Goal: Information Seeking & Learning: Learn about a topic

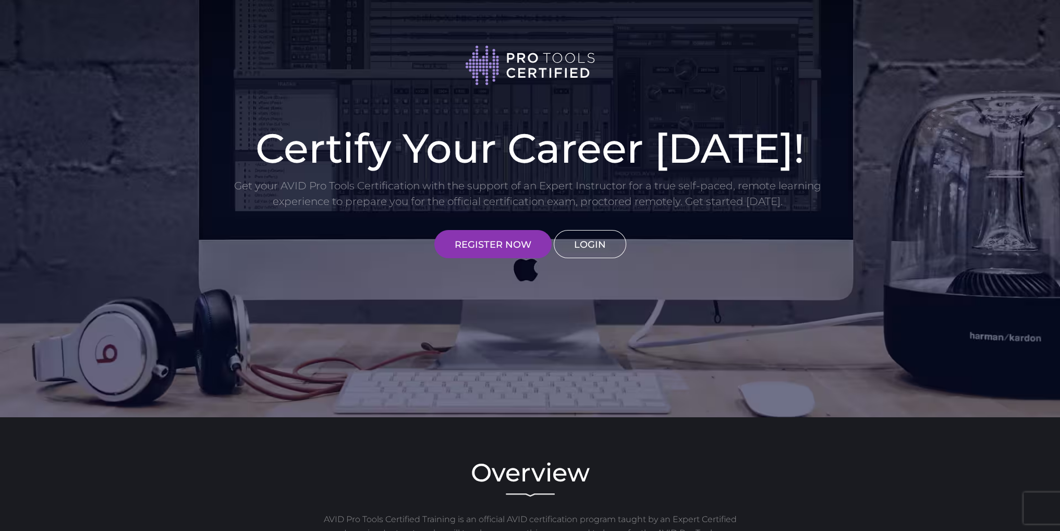
click at [588, 237] on link "LOGIN" at bounding box center [590, 244] width 72 height 28
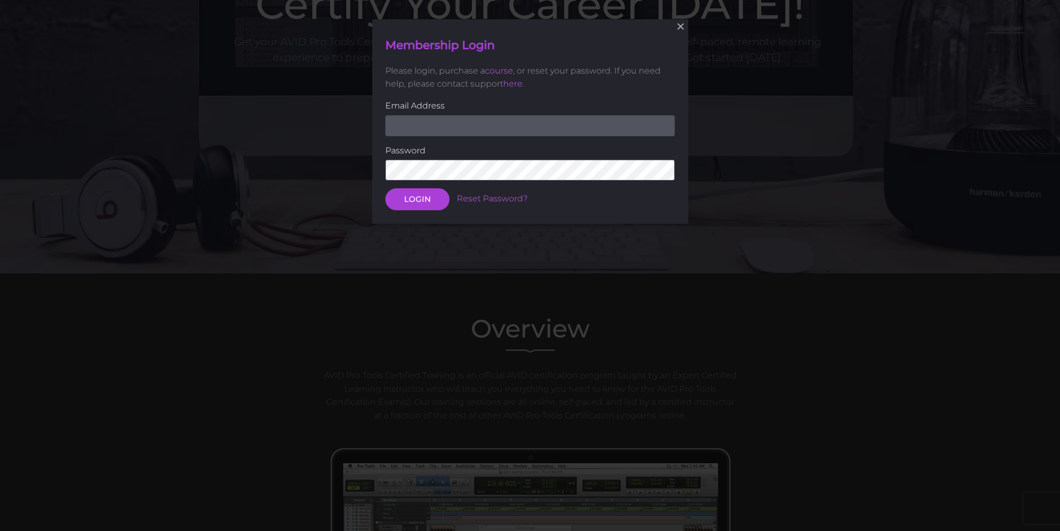
scroll to position [160, 0]
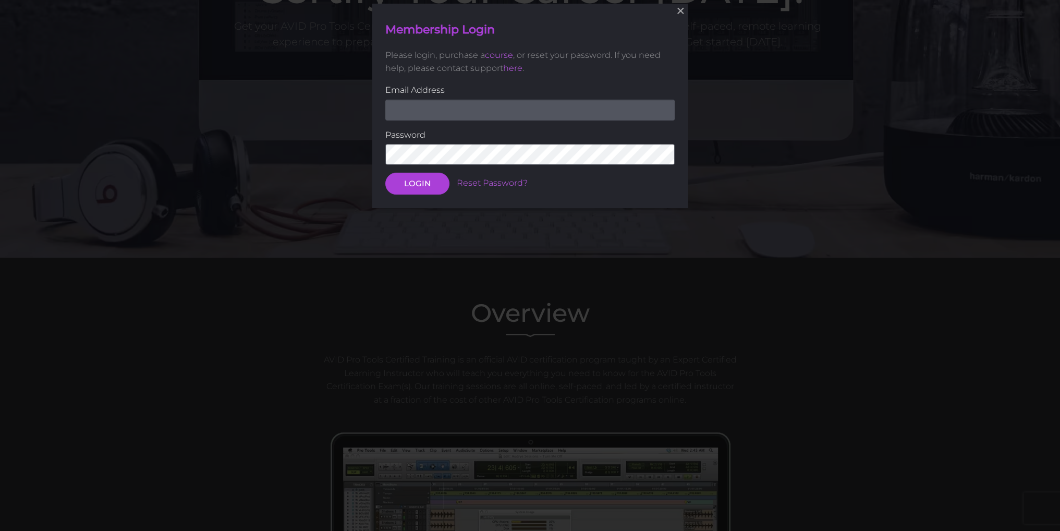
click at [573, 115] on input "email" at bounding box center [529, 110] width 289 height 21
type input "[EMAIL_ADDRESS][DOMAIN_NAME]"
click at [385, 173] on button "LOGIN" at bounding box center [417, 184] width 64 height 22
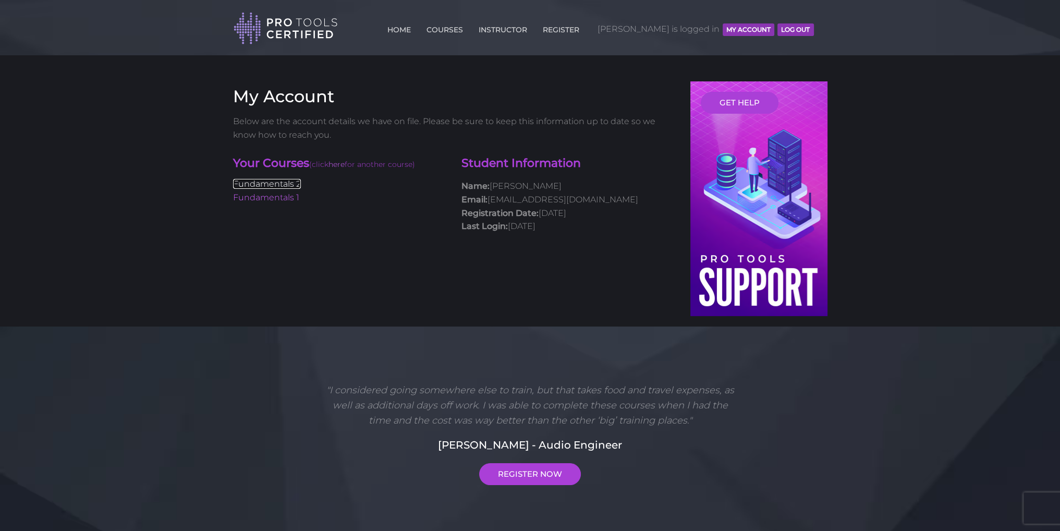
click at [296, 185] on link "Fundamentals 2" at bounding box center [267, 184] width 68 height 10
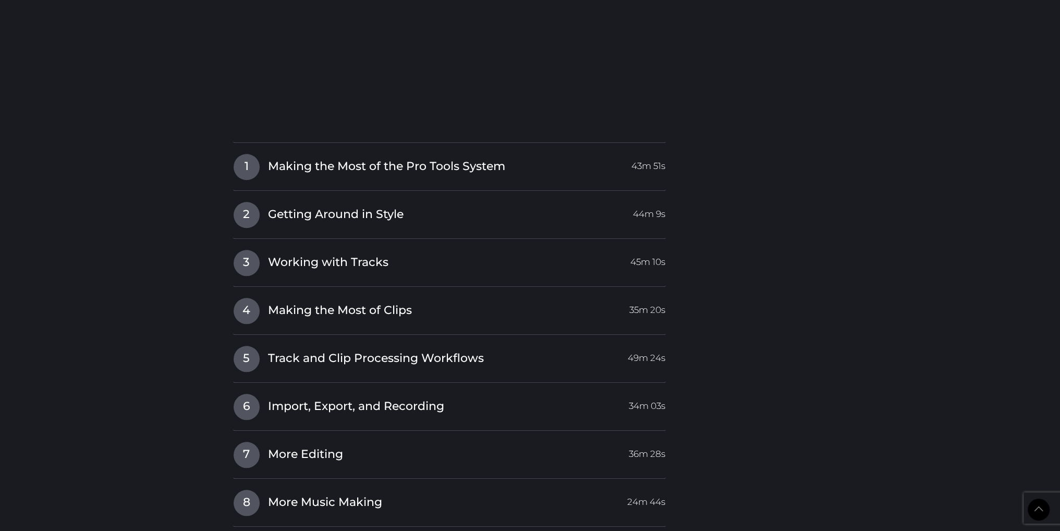
scroll to position [1250, 0]
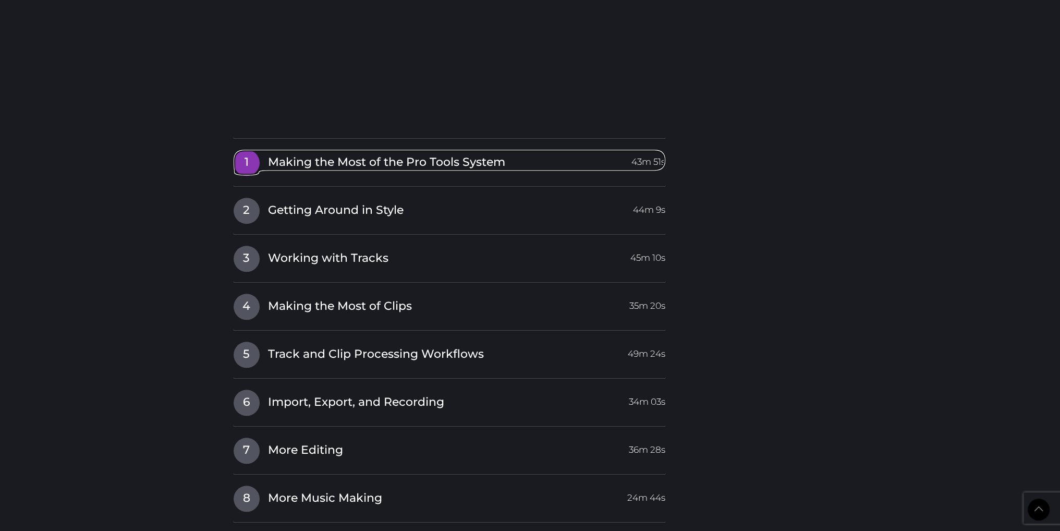
click at [327, 162] on span "Making the Most of the Pro Tools System" at bounding box center [386, 162] width 237 height 16
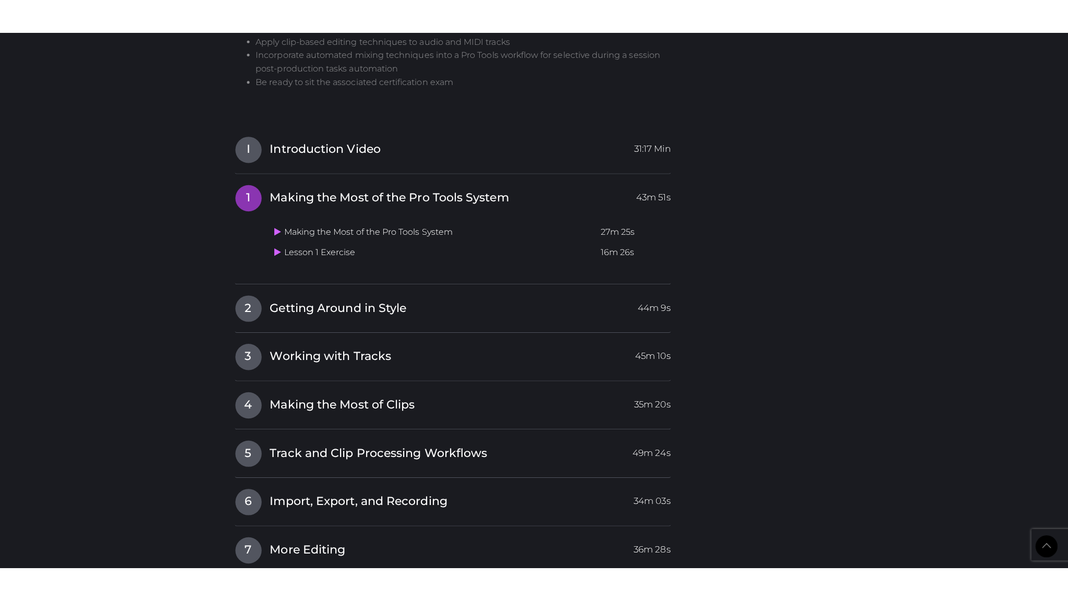
scroll to position [1021, 0]
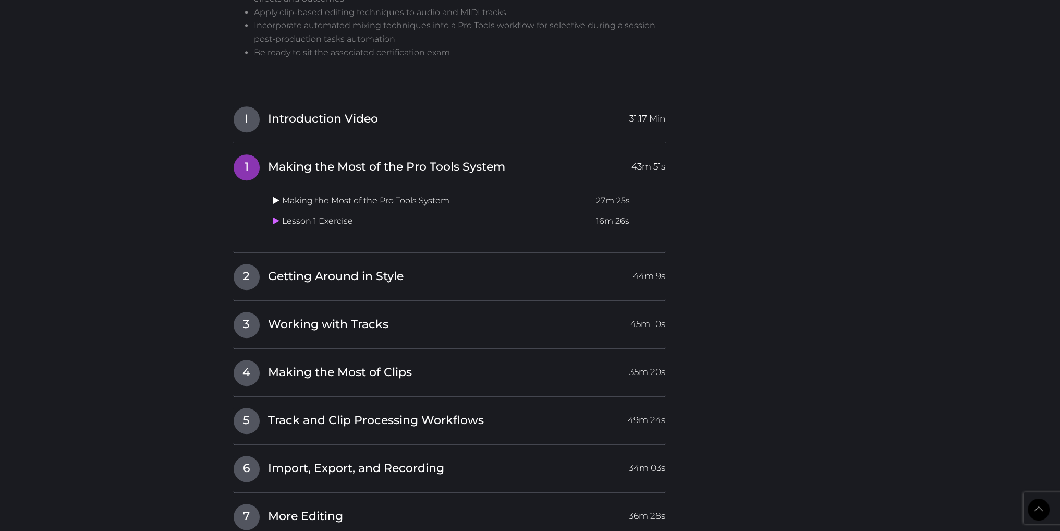
click at [273, 201] on icon at bounding box center [276, 200] width 7 height 8
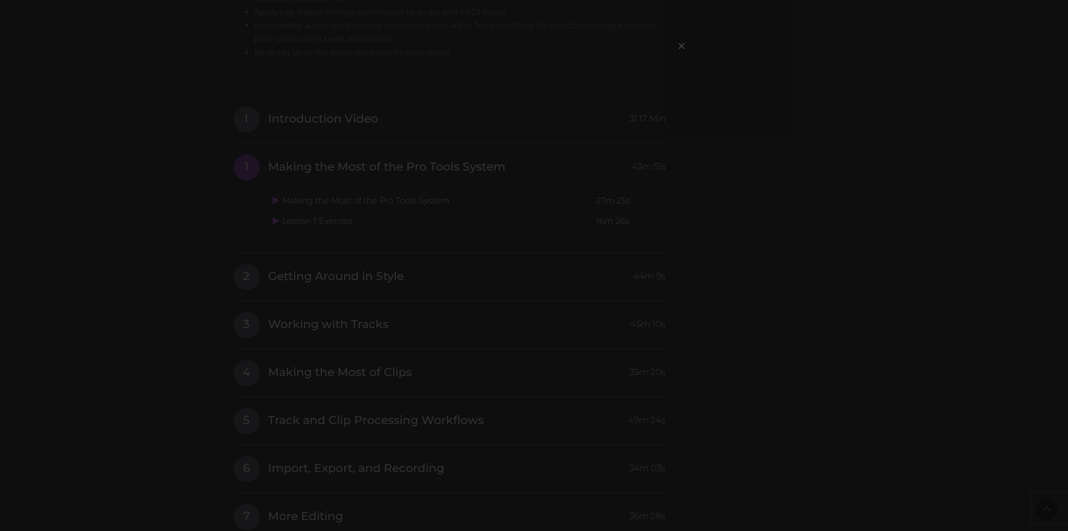
click at [828, 423] on div "×" at bounding box center [534, 265] width 1068 height 531
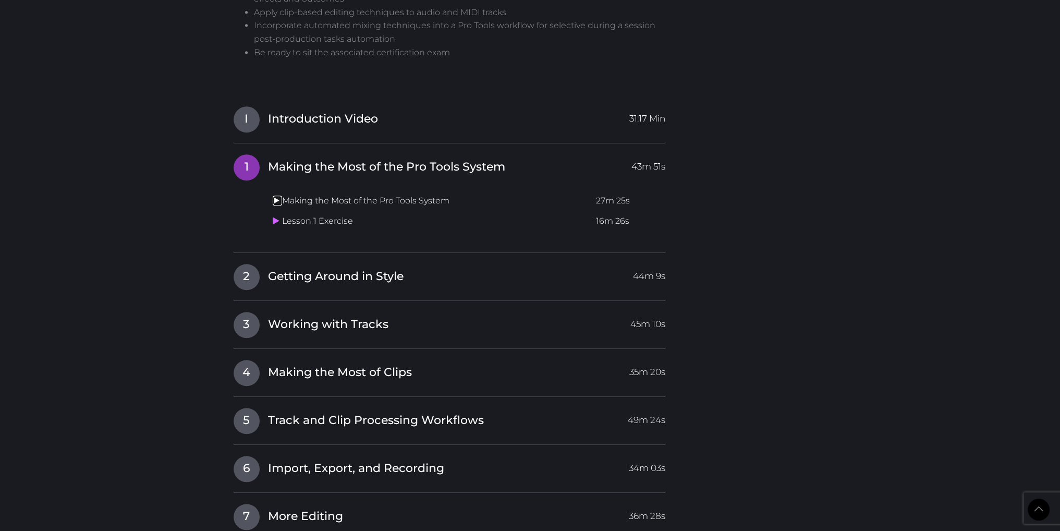
click at [273, 199] on icon at bounding box center [276, 200] width 7 height 8
